Goal: Find specific page/section: Find specific page/section

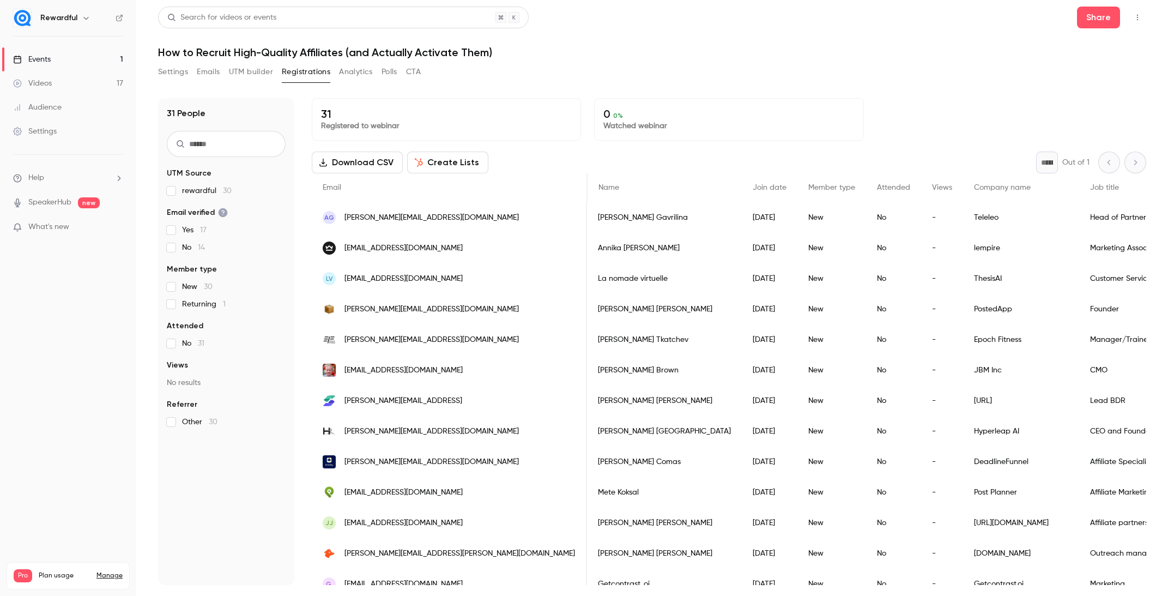
scroll to position [0, 544]
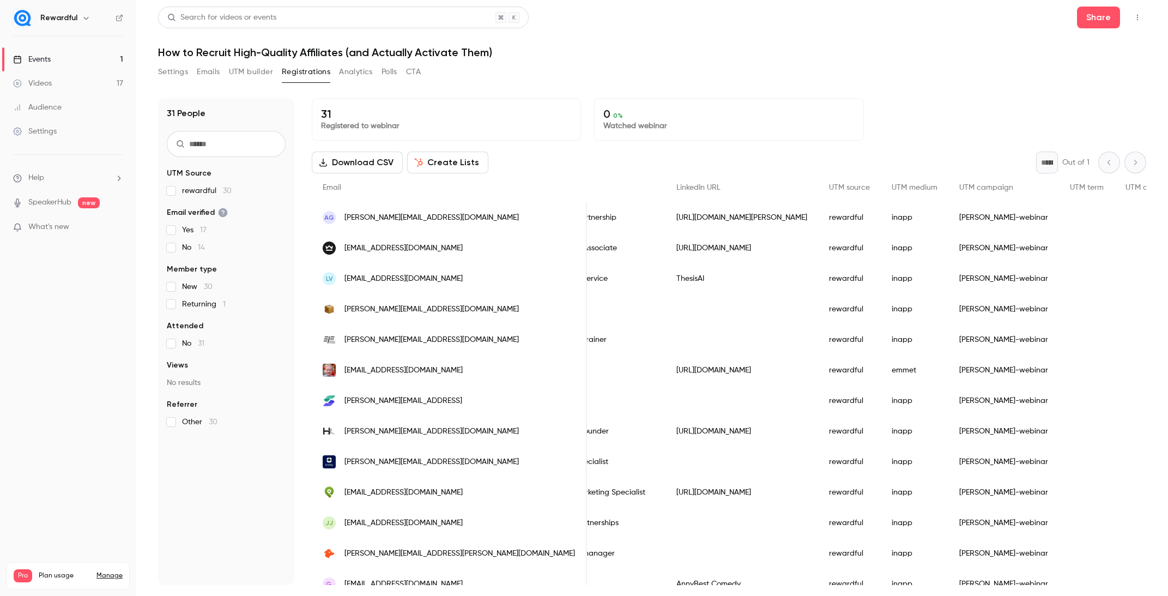
click at [53, 59] on link "Events 1" at bounding box center [68, 59] width 136 height 24
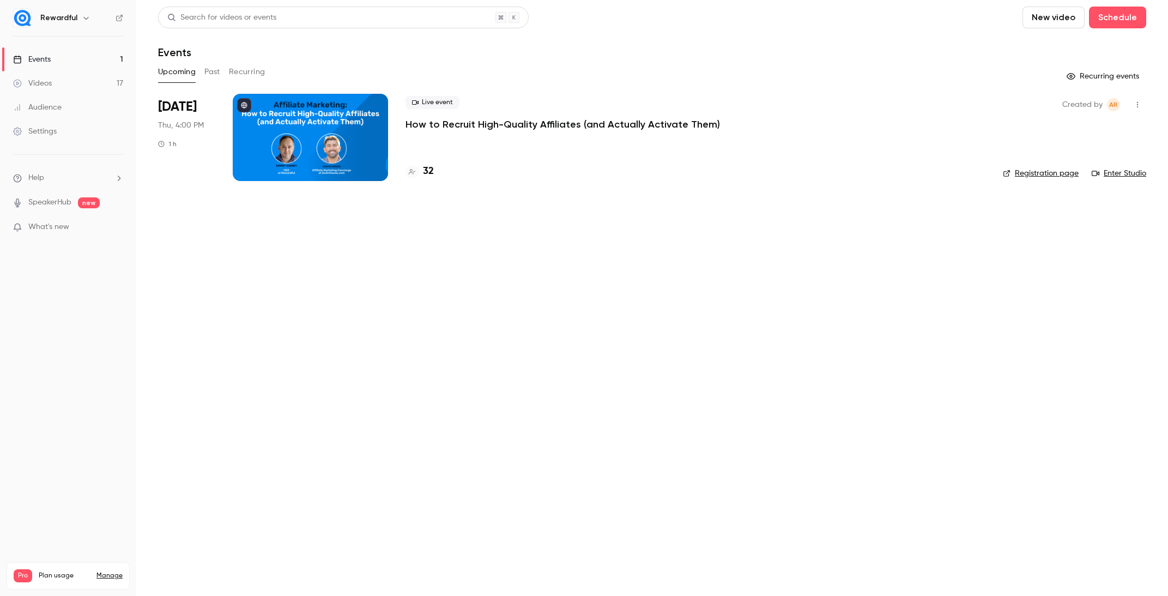
click at [422, 171] on div "32" at bounding box center [419, 171] width 28 height 15
